Goal: Information Seeking & Learning: Learn about a topic

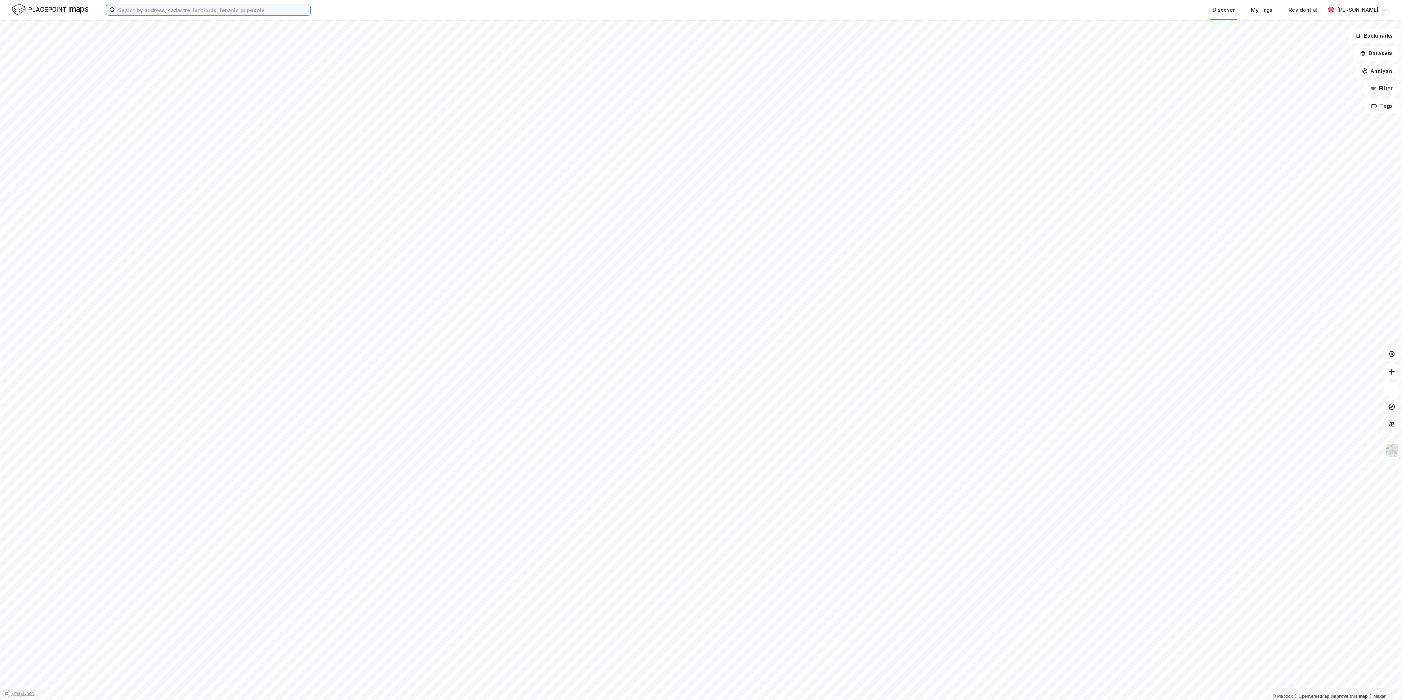
click at [254, 7] on input at bounding box center [212, 9] width 195 height 11
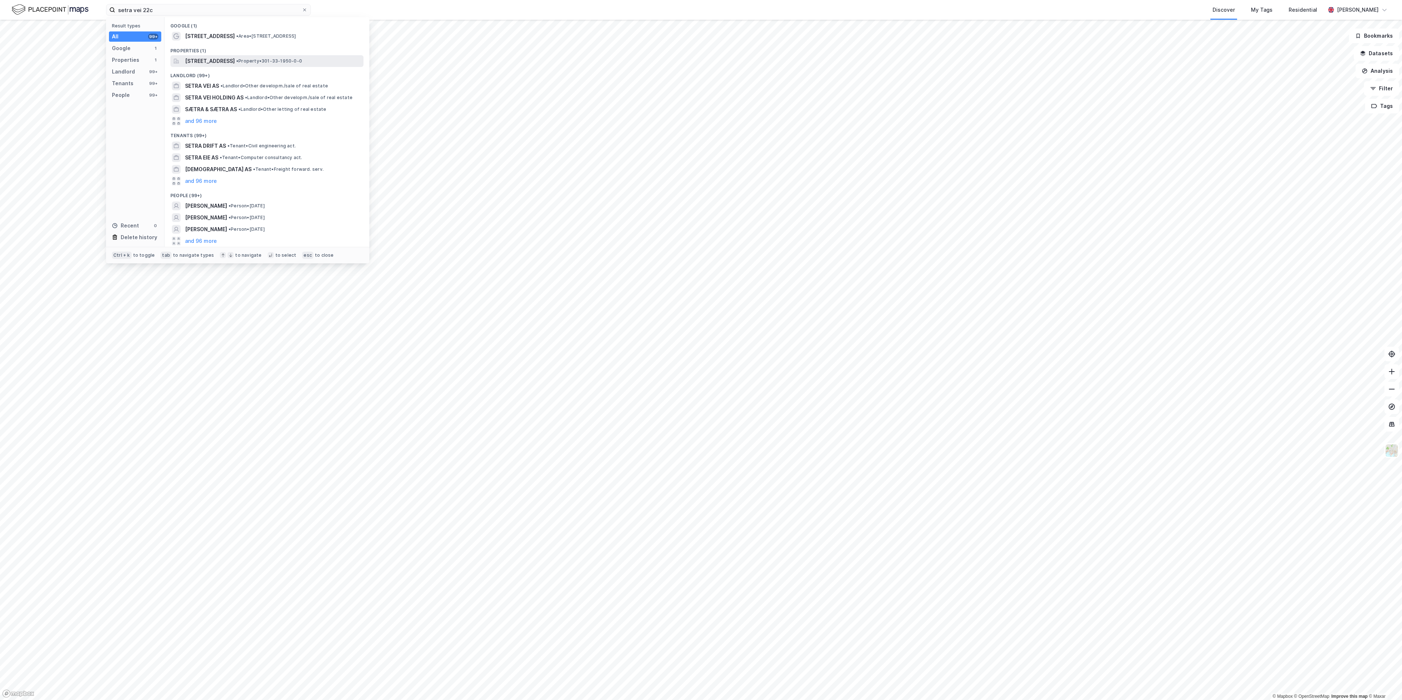
click at [234, 55] on div "[STREET_ADDRESS] • Property • 301-33-1950-0-0" at bounding box center [266, 61] width 193 height 12
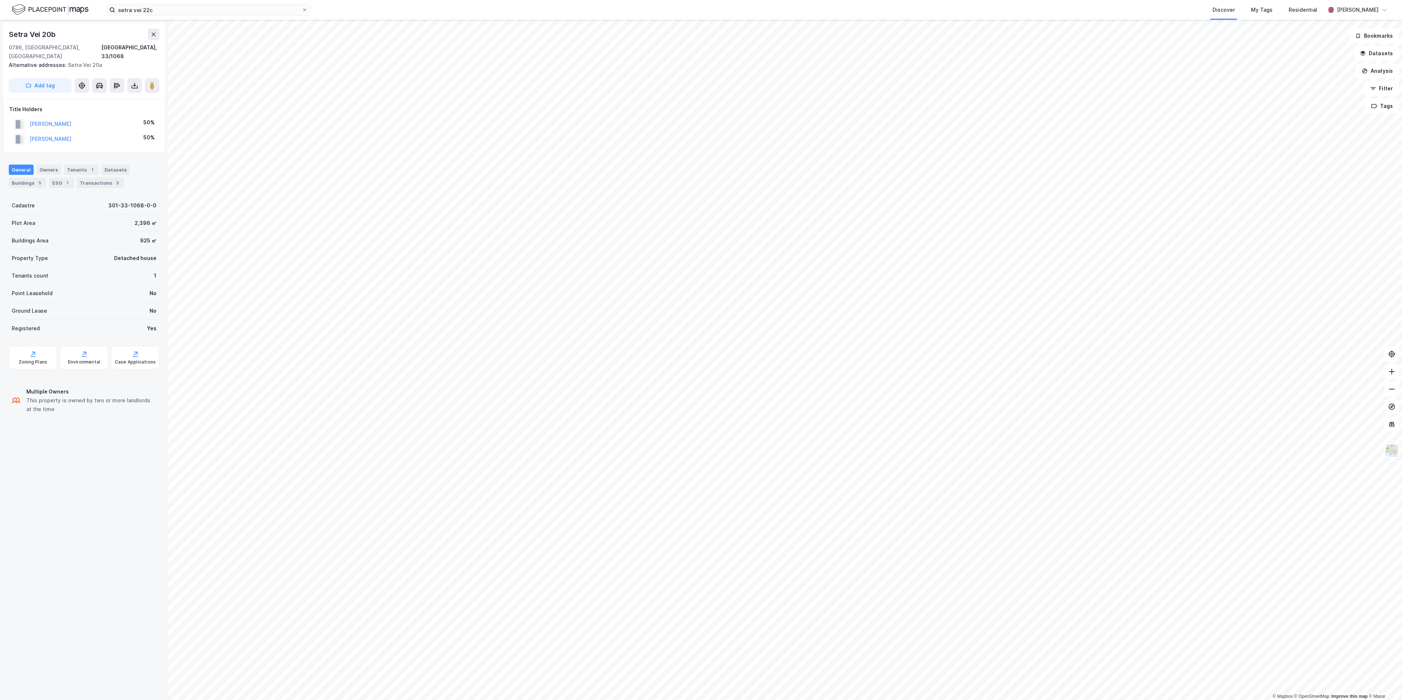
drag, startPoint x: 88, startPoint y: 129, endPoint x: 123, endPoint y: 146, distance: 38.9
click at [123, 146] on div "[STREET_ADDRESS], 33/1068 Alternative addresses: Setra Vei 20a Add tag Title Ho…" at bounding box center [84, 360] width 168 height 680
drag, startPoint x: 116, startPoint y: 131, endPoint x: 30, endPoint y: 131, distance: 85.5
click at [30, 132] on div "[PERSON_NAME] 50%" at bounding box center [84, 139] width 150 height 15
copy button "[PERSON_NAME]"
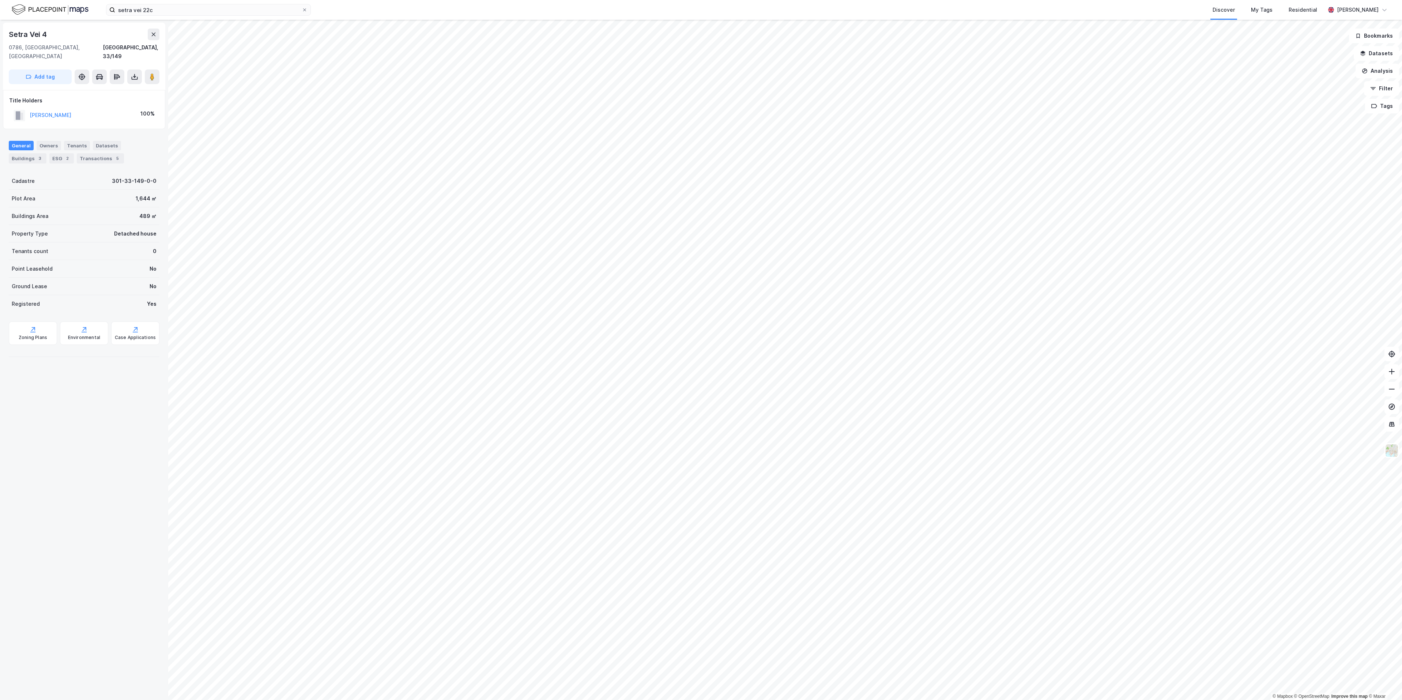
drag, startPoint x: 109, startPoint y: 103, endPoint x: 27, endPoint y: 110, distance: 81.8
click at [27, 110] on div "[DEMOGRAPHIC_DATA][PERSON_NAME] 100%" at bounding box center [84, 115] width 150 height 15
copy button "[PERSON_NAME]"
click at [29, 1] on div "setra vei 22c Discover My Tags Residential [PERSON_NAME]" at bounding box center [701, 10] width 1402 height 20
click at [18, 5] on img at bounding box center [50, 9] width 77 height 13
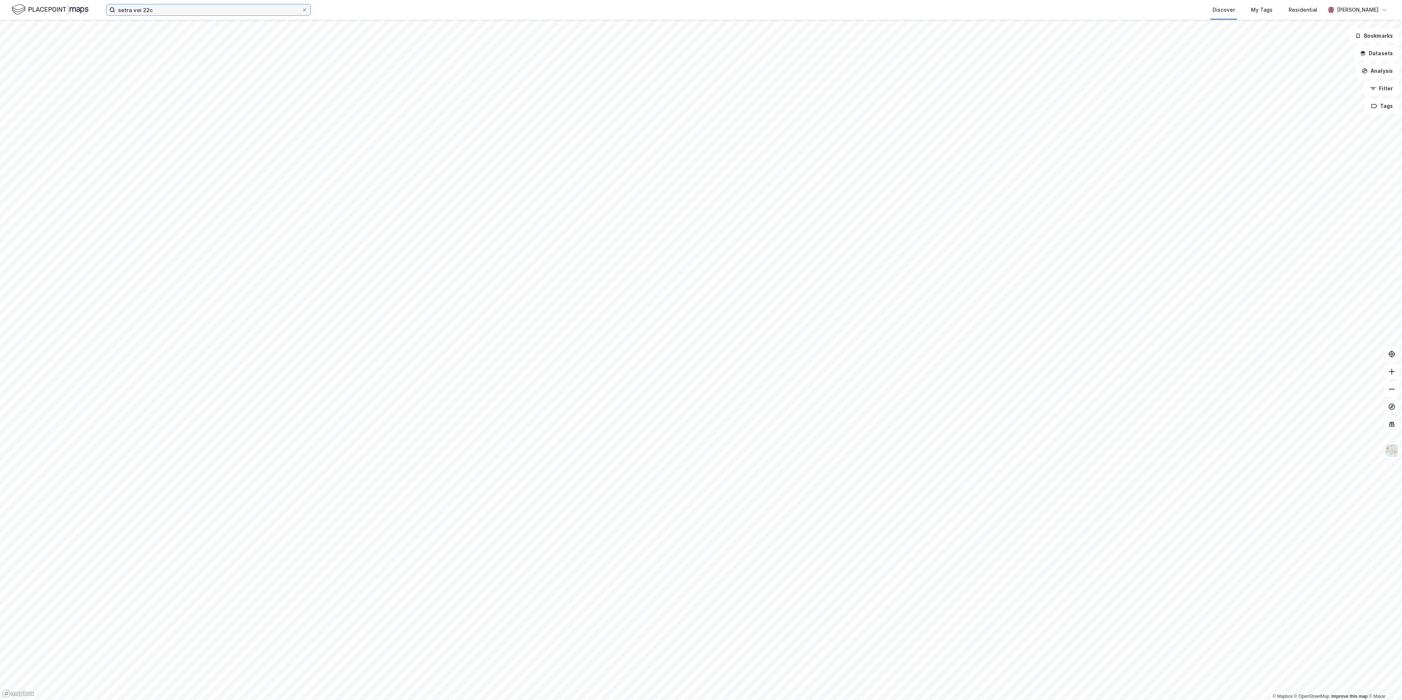
click at [182, 12] on input "setra vei 22c" at bounding box center [208, 9] width 186 height 11
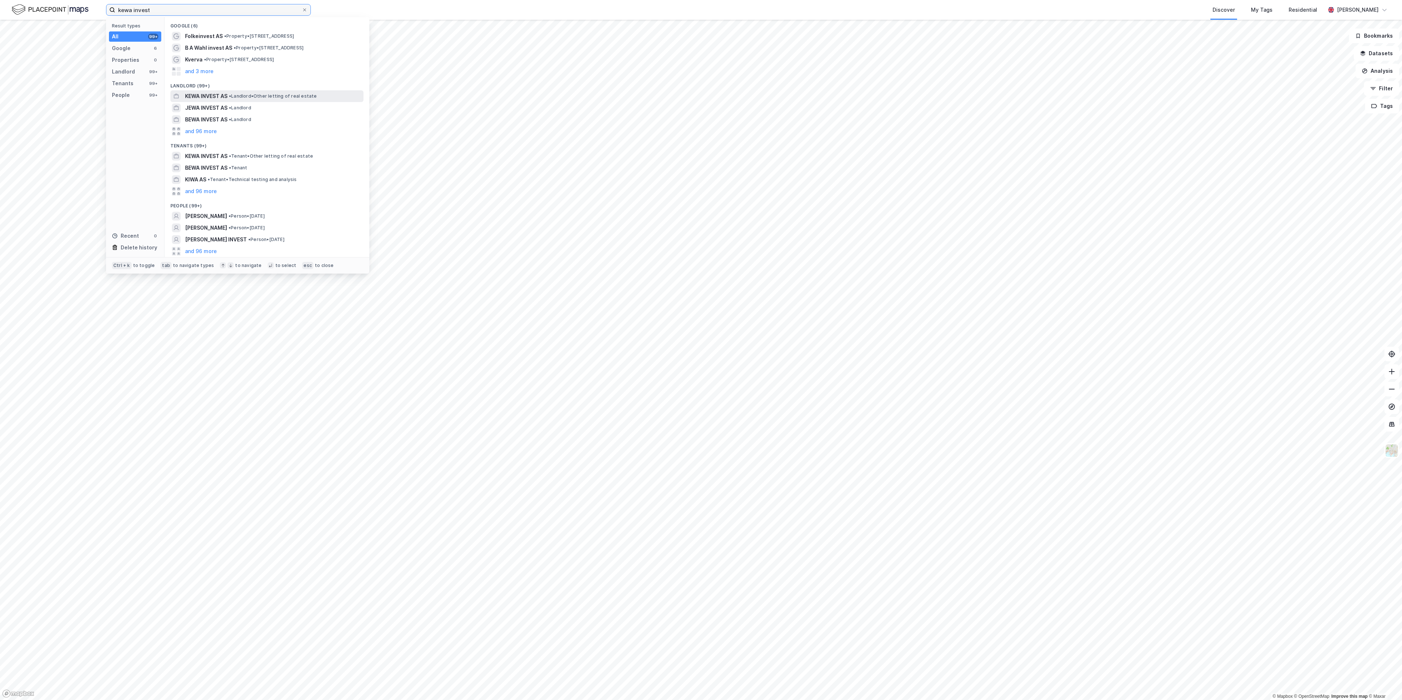
type input "kewa invest"
click at [235, 98] on span "• Landlord • Other letting of real estate" at bounding box center [273, 96] width 88 height 6
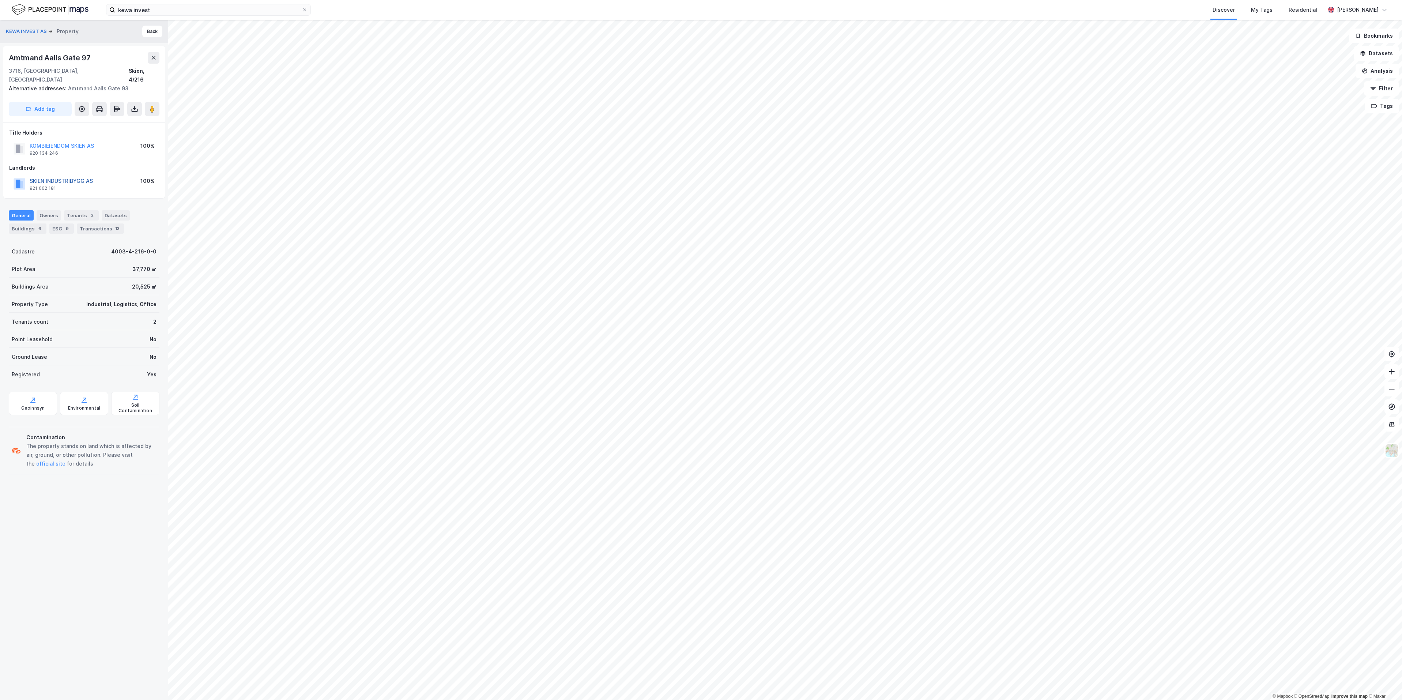
click at [0, 0] on button "SKIEN INDUSTRIBYGG AS" at bounding box center [0, 0] width 0 height 0
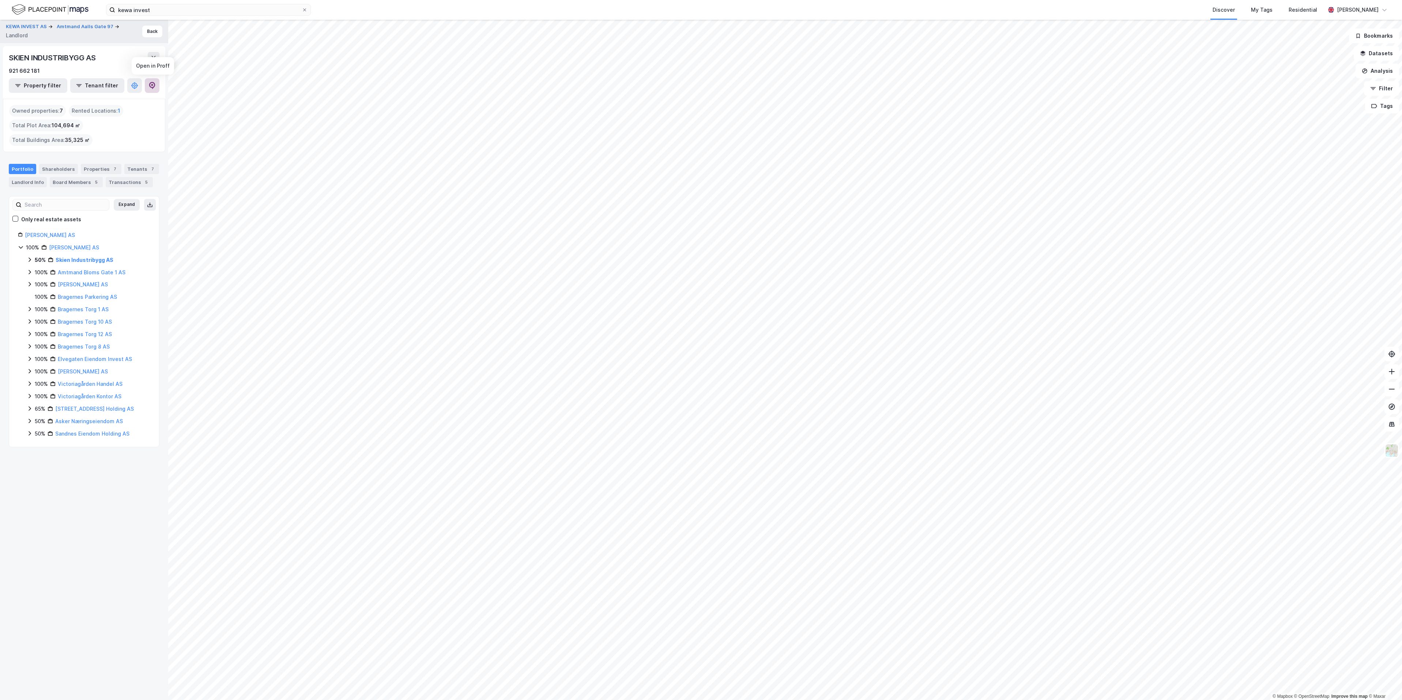
click at [151, 86] on icon at bounding box center [151, 85] width 7 height 7
